Goal: Entertainment & Leisure: Consume media (video, audio)

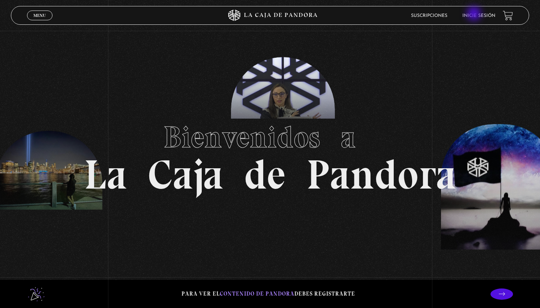
click at [475, 14] on link "Inicie sesión" at bounding box center [479, 16] width 33 height 5
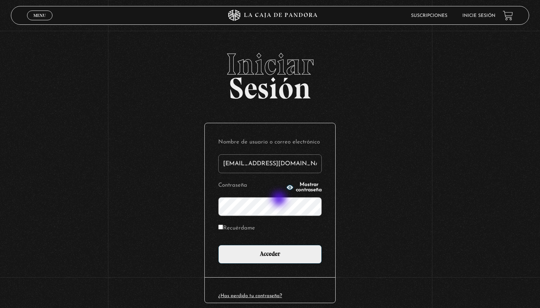
type input "laurandreapz@gmail.com"
click at [270, 253] on input "Acceder" at bounding box center [270, 254] width 104 height 19
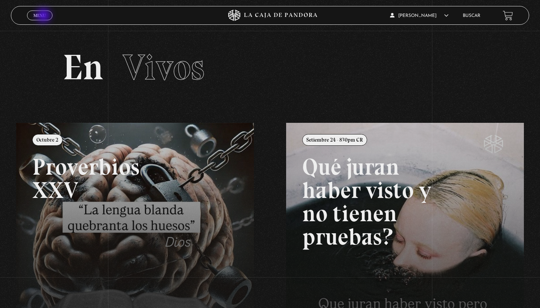
click at [44, 16] on span "Menu" at bounding box center [39, 15] width 12 height 5
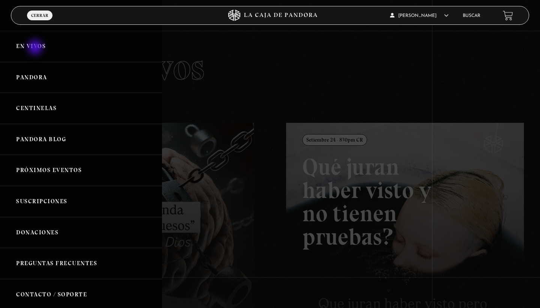
click at [36, 48] on link "En vivos" at bounding box center [81, 46] width 162 height 31
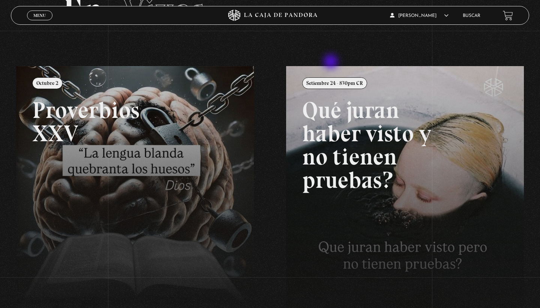
scroll to position [55, 0]
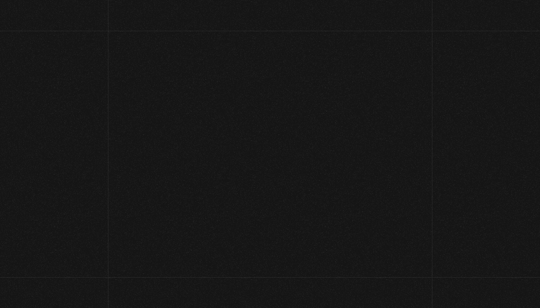
scroll to position [55, 0]
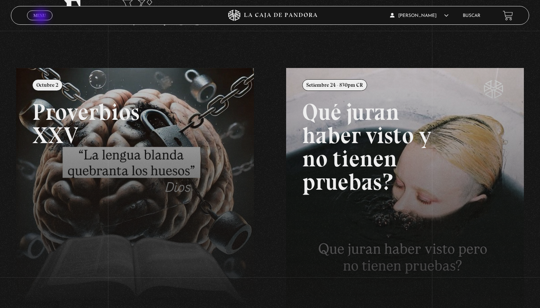
click at [42, 17] on span "Menu" at bounding box center [39, 15] width 12 height 5
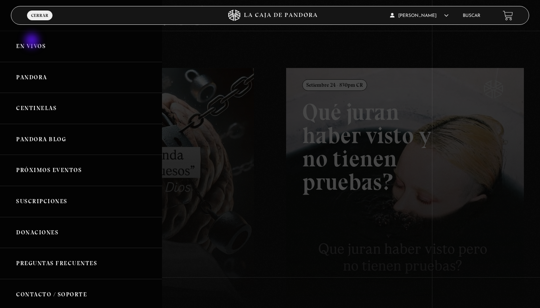
click at [33, 41] on link "En vivos" at bounding box center [81, 46] width 162 height 31
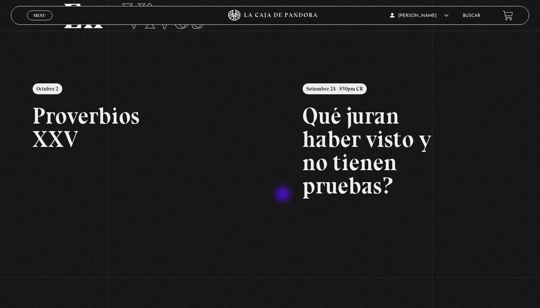
scroll to position [53, 0]
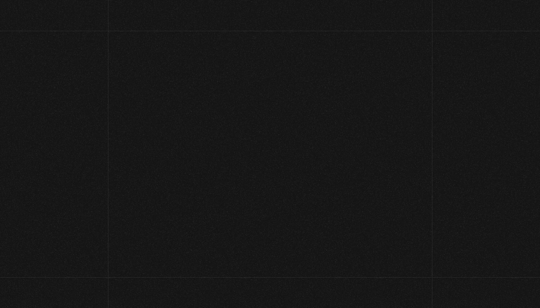
scroll to position [53, 0]
